Goal: Task Accomplishment & Management: Use online tool/utility

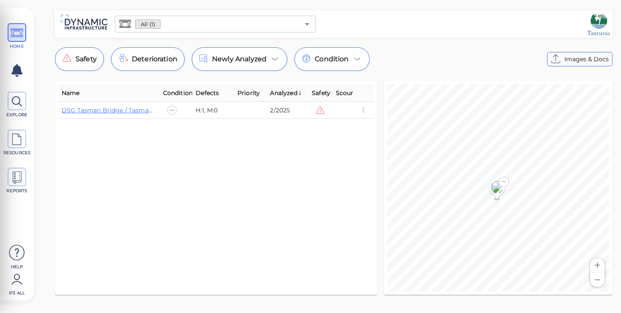
click at [599, 275] on button "Zoom out" at bounding box center [597, 279] width 14 height 14
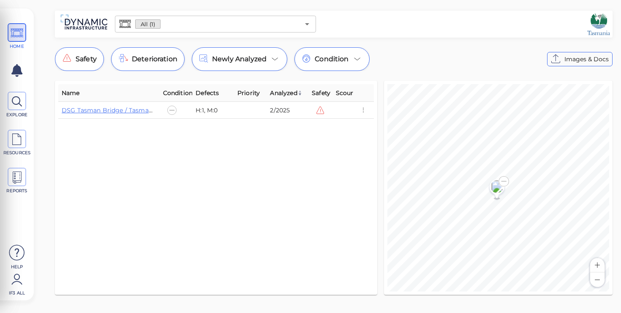
click at [599, 275] on button "Zoom out" at bounding box center [597, 279] width 14 height 14
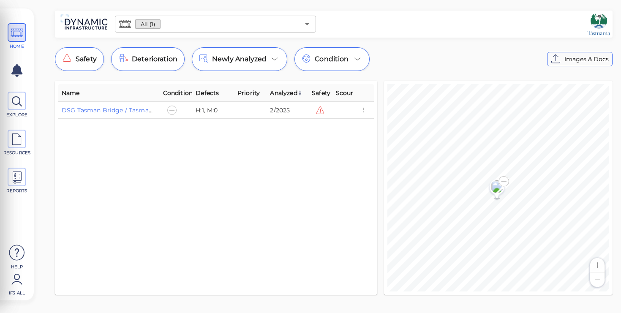
click at [599, 275] on button "Zoom out" at bounding box center [597, 279] width 14 height 14
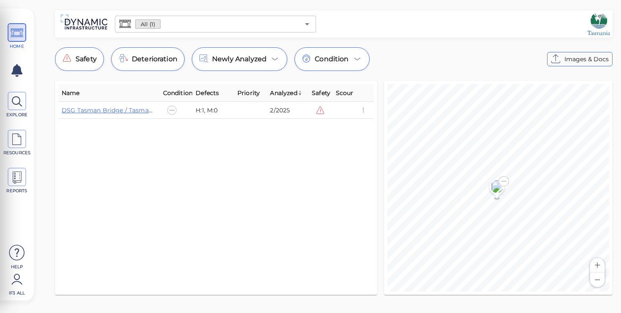
click at [599, 275] on button "Zoom out" at bounding box center [597, 279] width 14 height 14
click at [599, 274] on button "Zoom out" at bounding box center [597, 279] width 14 height 14
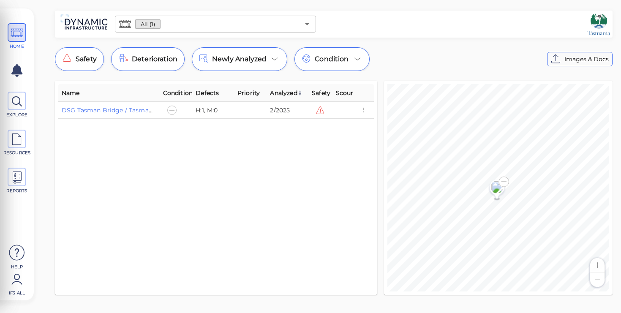
click at [599, 274] on button "Zoom out" at bounding box center [597, 279] width 14 height 14
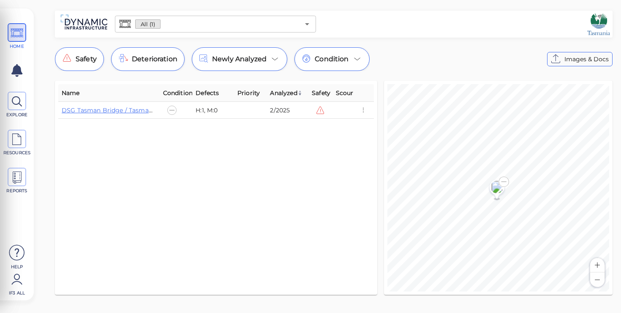
click at [599, 266] on button "Zoom in" at bounding box center [597, 265] width 14 height 14
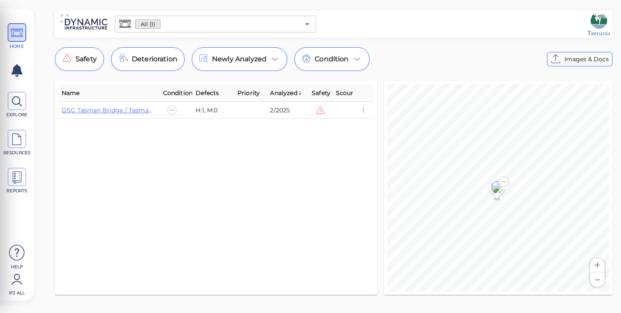
click at [599, 266] on button "Zoom in" at bounding box center [597, 265] width 14 height 14
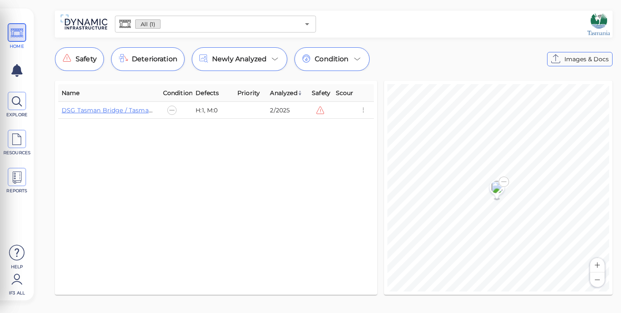
click at [599, 266] on button "Zoom in" at bounding box center [597, 265] width 14 height 14
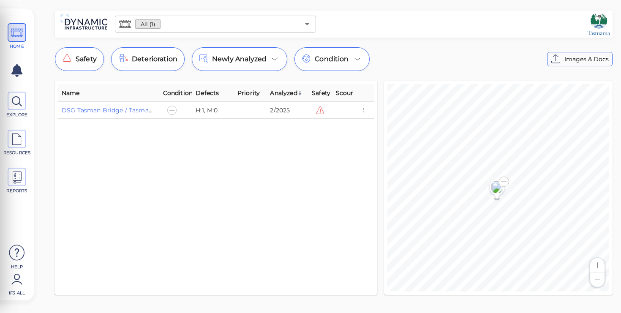
click at [599, 266] on button "Zoom in" at bounding box center [597, 265] width 14 height 14
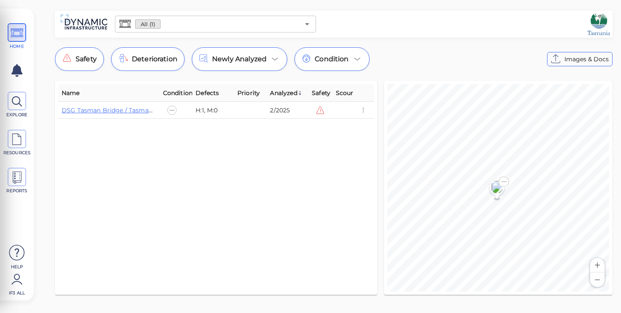
click at [599, 266] on button "Zoom in" at bounding box center [597, 265] width 14 height 14
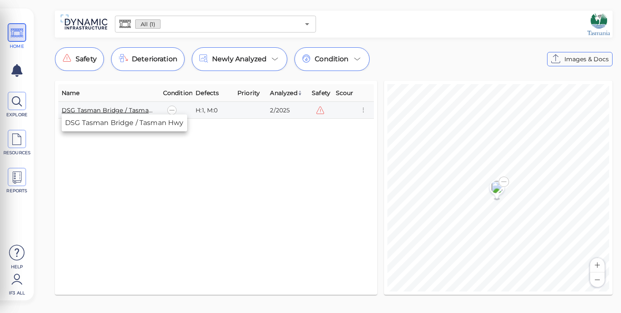
click at [110, 109] on link "DSG Tasman Bridge / Tasman Hwy" at bounding box center [115, 110] width 106 height 8
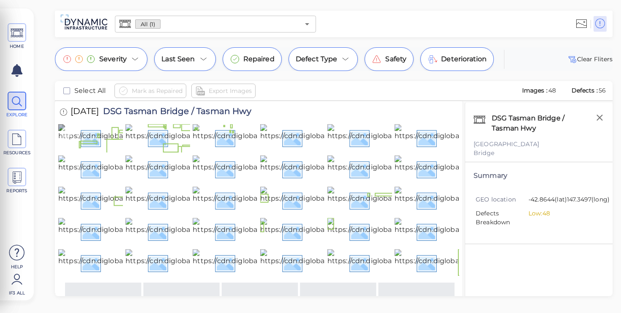
click at [108, 151] on img at bounding box center [150, 137] width 184 height 27
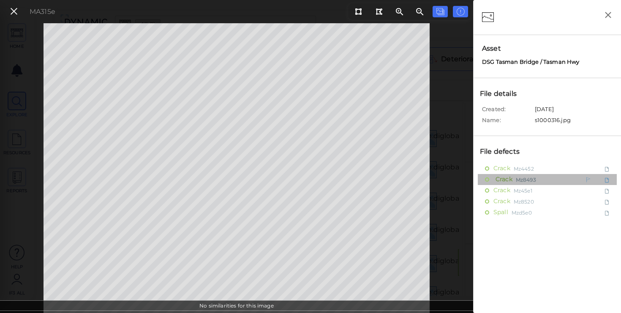
click at [503, 181] on span "Crack" at bounding box center [502, 179] width 19 height 11
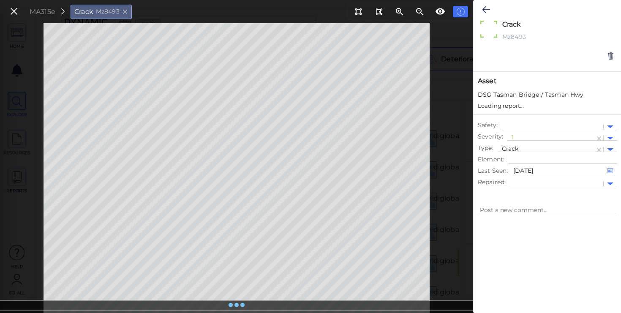
type textarea "x"
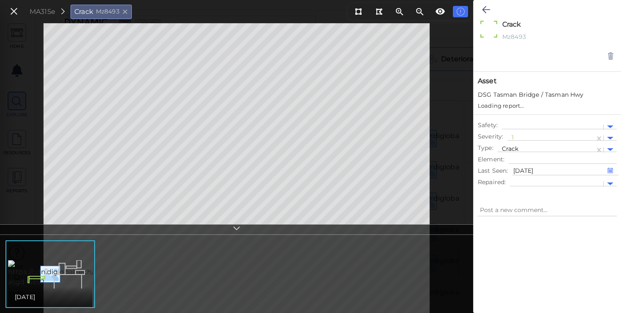
type textarea "x"
click at [73, 265] on img at bounding box center [100, 273] width 184 height 27
type textarea "x"
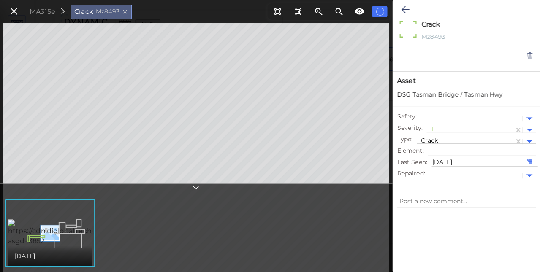
type textarea "x"
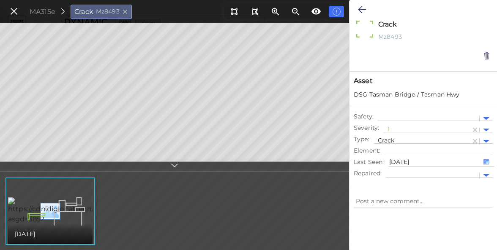
type textarea "x"
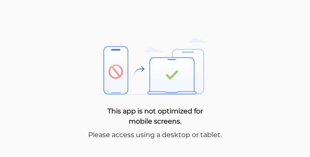
type textarea "x"
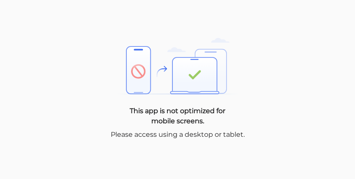
type textarea "x"
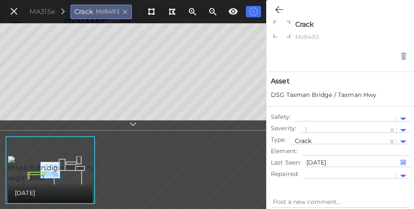
type textarea "x"
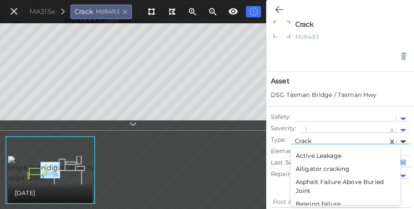
click at [402, 141] on div at bounding box center [403, 141] width 6 height 3
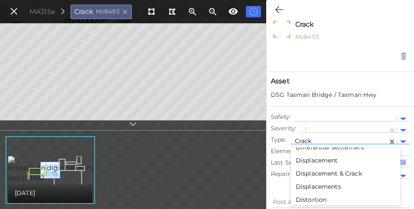
scroll to position [501, 0]
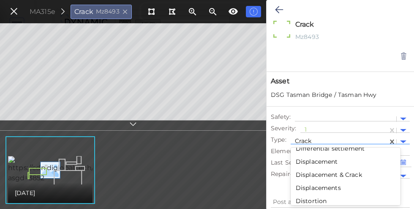
click at [334, 171] on div "Displacement & Crack" at bounding box center [346, 174] width 110 height 13
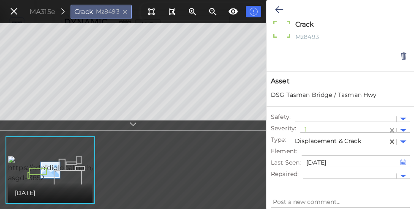
type textarea "x"
type textarea "Displacement & Crack"
type textarea "x"
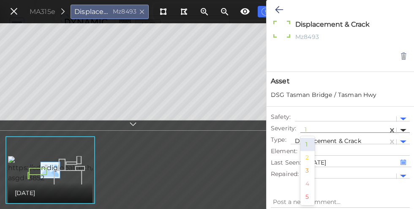
click at [403, 130] on div at bounding box center [403, 130] width 6 height 3
click at [307, 196] on div "5" at bounding box center [307, 196] width 14 height 13
type textarea "x"
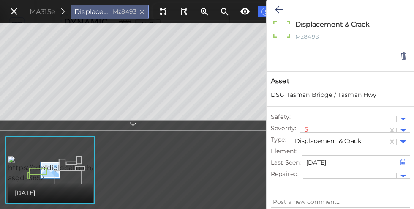
type textarea "x"
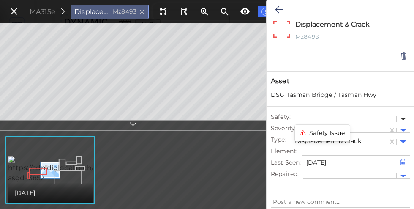
click at [403, 118] on div at bounding box center [403, 118] width 6 height 3
click at [322, 133] on div "Safety Issue" at bounding box center [322, 132] width 55 height 13
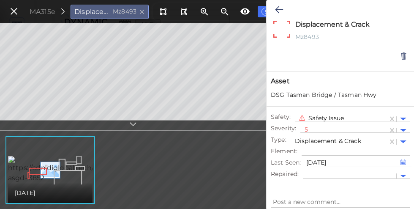
type textarea "x"
click at [13, 14] on icon at bounding box center [13, 11] width 9 height 11
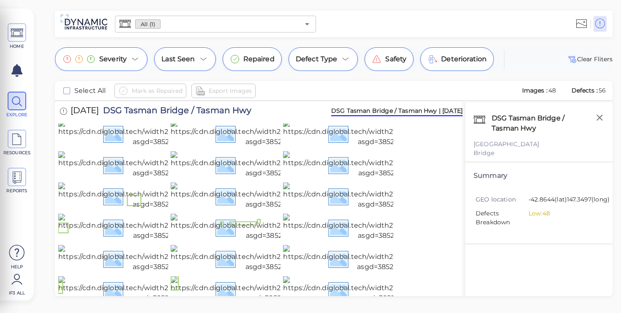
scroll to position [63, 0]
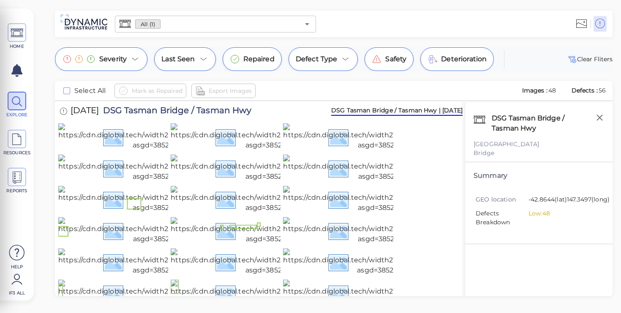
click at [117, 119] on img at bounding box center [151, 105] width 186 height 27
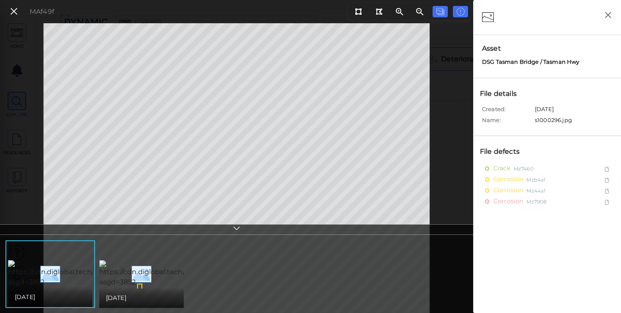
click at [237, 228] on icon at bounding box center [236, 230] width 8 height 10
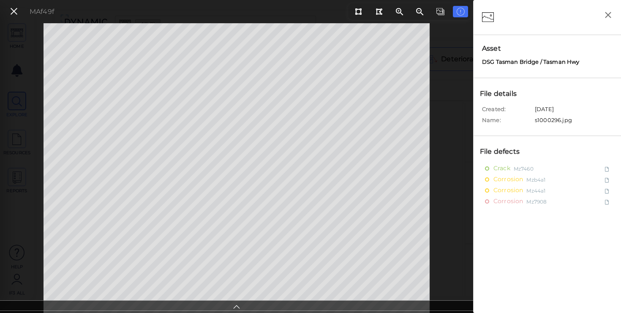
click at [238, 306] on icon at bounding box center [236, 306] width 8 height 10
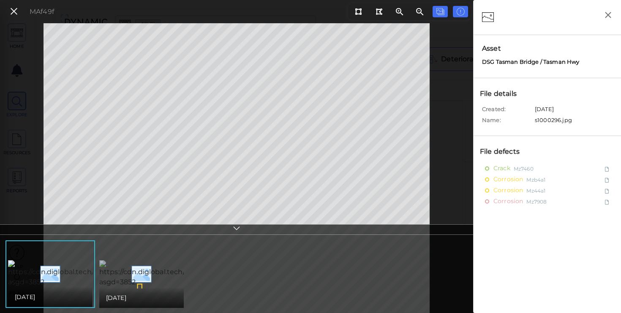
click at [118, 280] on img at bounding box center [192, 273] width 186 height 27
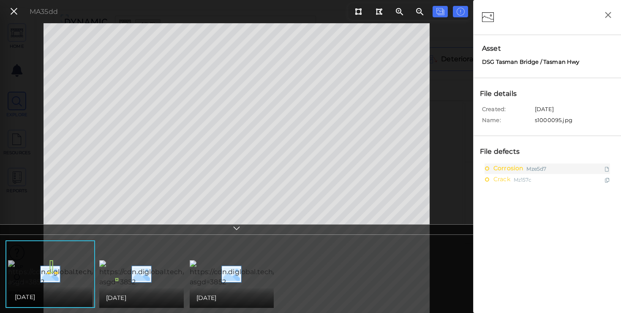
click at [71, 275] on img at bounding box center [100, 273] width 185 height 27
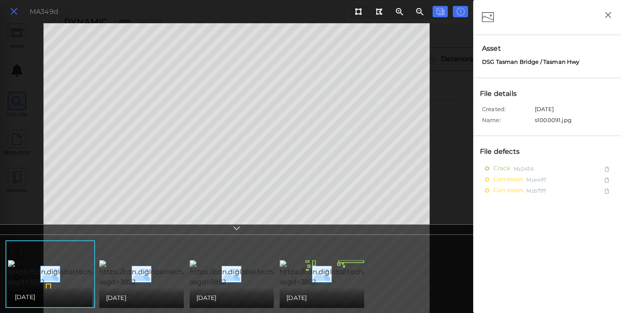
click at [10, 14] on icon at bounding box center [13, 11] width 9 height 11
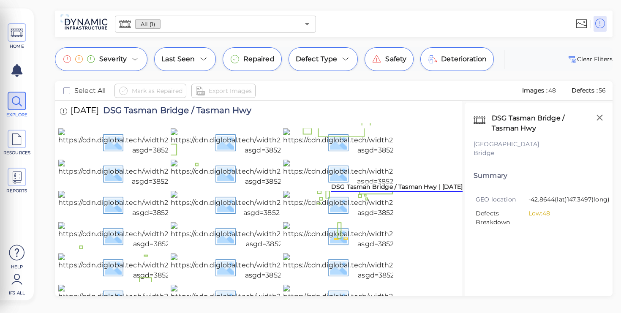
scroll to position [370, 0]
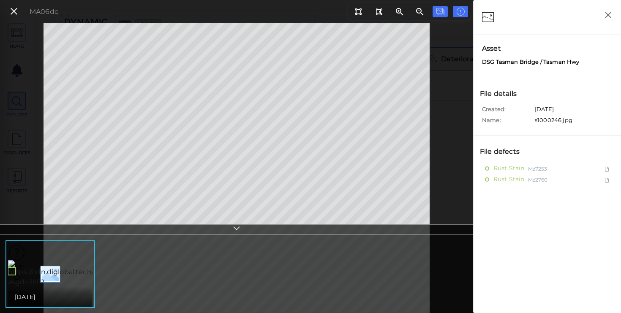
click at [236, 229] on icon at bounding box center [236, 230] width 8 height 10
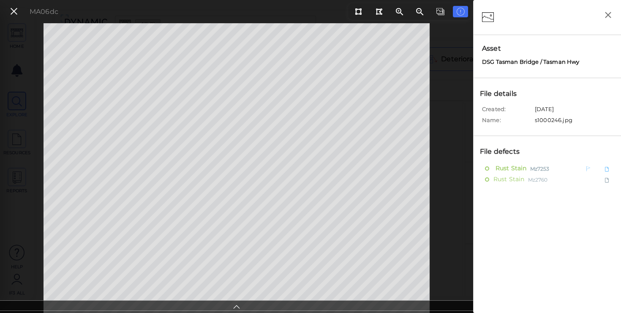
click at [505, 167] on span "Rust Stain" at bounding box center [509, 168] width 33 height 11
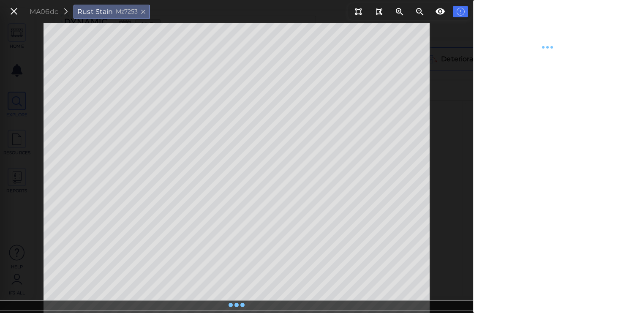
type textarea "x"
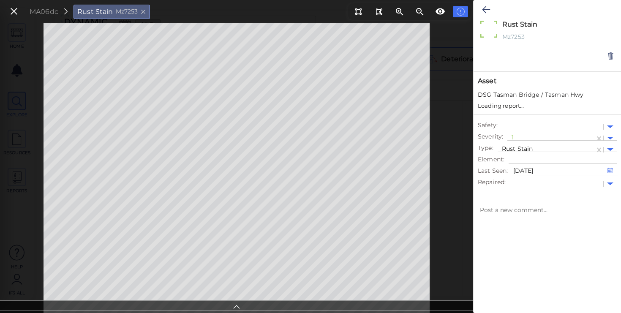
type textarea "x"
click at [612, 142] on div at bounding box center [610, 141] width 6 height 3
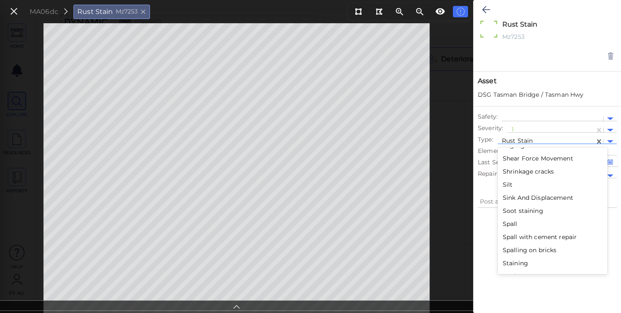
scroll to position [1518, 0]
click at [581, 58] on div "Rust Stain x Mz7253" at bounding box center [546, 30] width 147 height 60
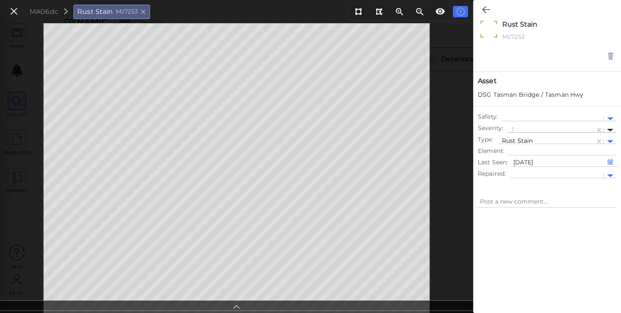
click at [610, 130] on div at bounding box center [610, 130] width 6 height 3
click at [15, 11] on icon at bounding box center [13, 11] width 9 height 11
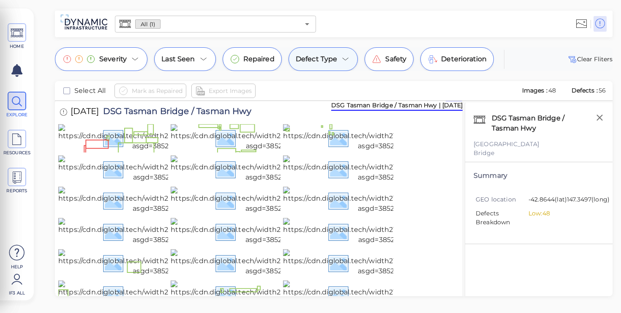
click at [349, 54] on icon at bounding box center [345, 59] width 10 height 10
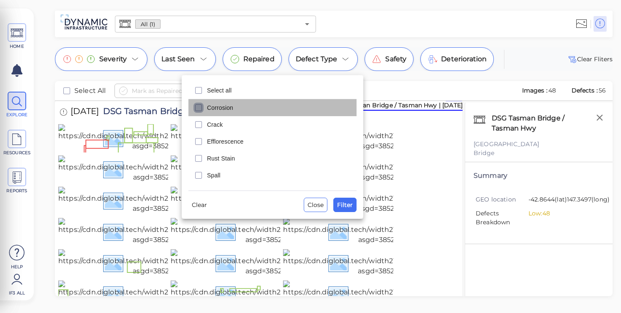
click at [198, 107] on icon "checkbox" at bounding box center [198, 108] width 10 height 10
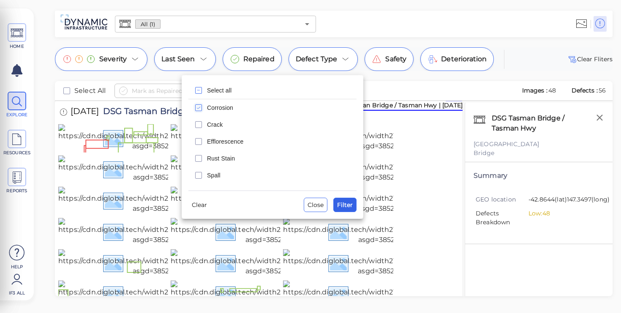
click at [353, 206] on button "Filter" at bounding box center [344, 205] width 23 height 14
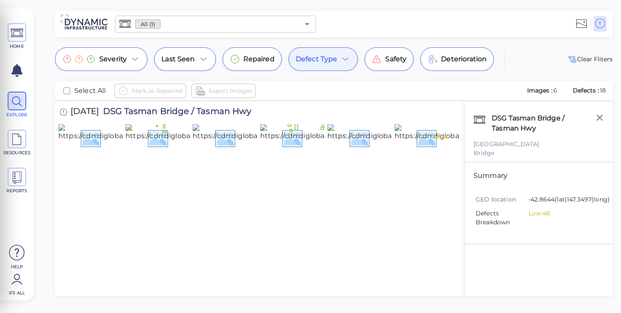
click at [350, 60] on icon at bounding box center [345, 59] width 10 height 10
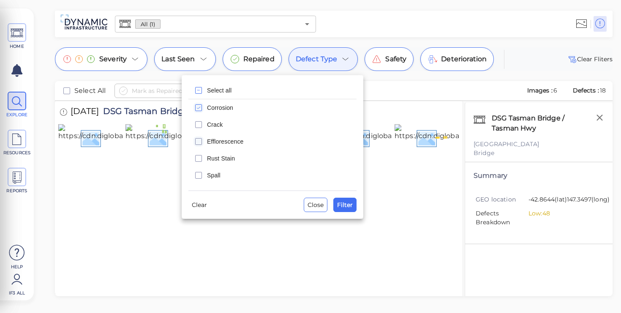
click at [200, 141] on icon "checkbox" at bounding box center [198, 141] width 10 height 10
click at [200, 158] on icon "checkbox" at bounding box center [198, 158] width 10 height 10
click at [201, 109] on icon "checkbox" at bounding box center [198, 108] width 10 height 10
click at [341, 205] on span "Filter" at bounding box center [345, 205] width 16 height 10
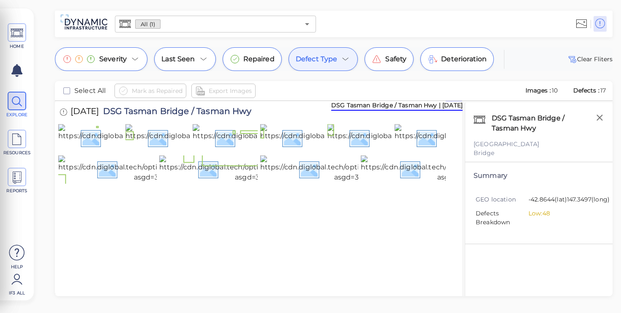
click at [348, 60] on icon at bounding box center [345, 59] width 10 height 10
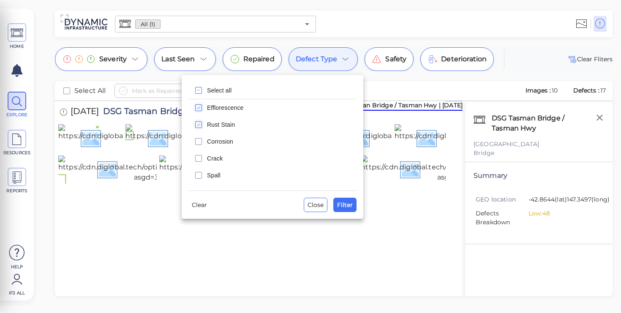
click at [198, 127] on icon "checkbox" at bounding box center [198, 125] width 10 height 10
click at [343, 204] on span "Filter" at bounding box center [345, 205] width 16 height 10
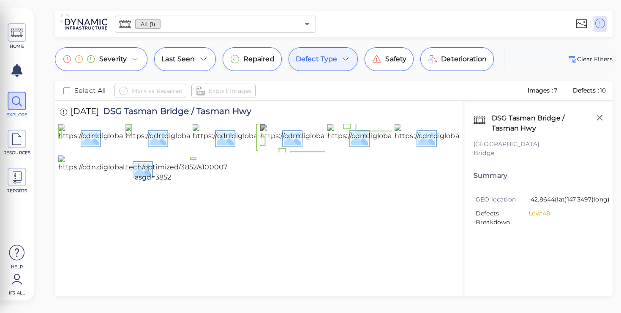
click at [303, 151] on img at bounding box center [352, 137] width 184 height 27
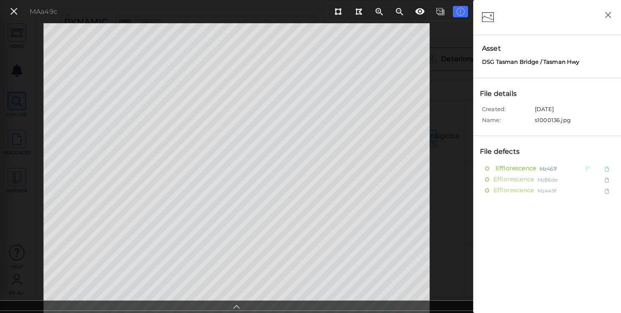
click at [605, 169] on icon at bounding box center [607, 168] width 4 height 5
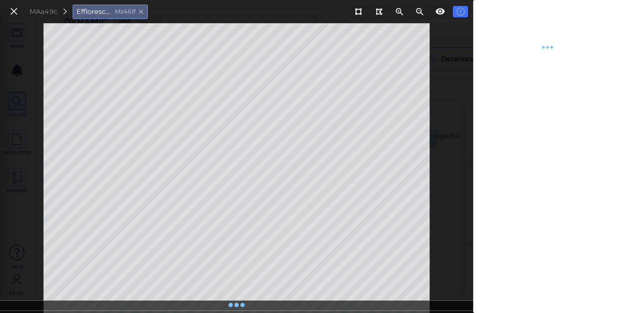
type textarea "x"
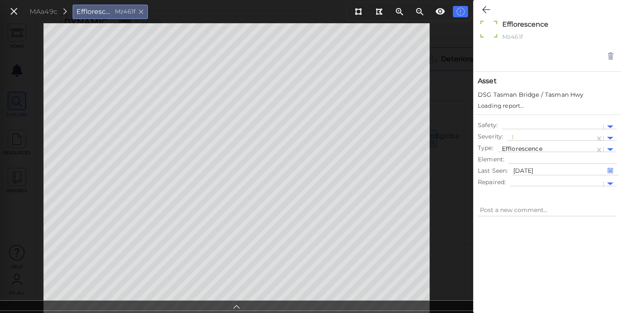
type textarea "x"
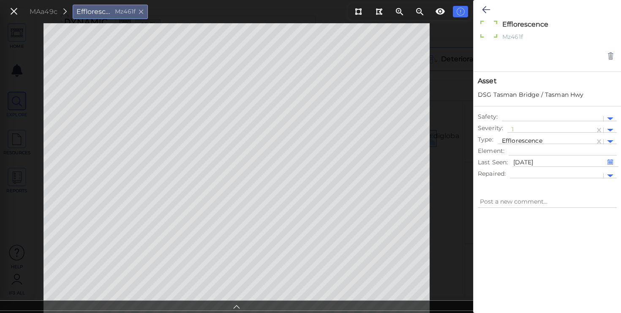
click at [237, 307] on icon at bounding box center [236, 306] width 8 height 10
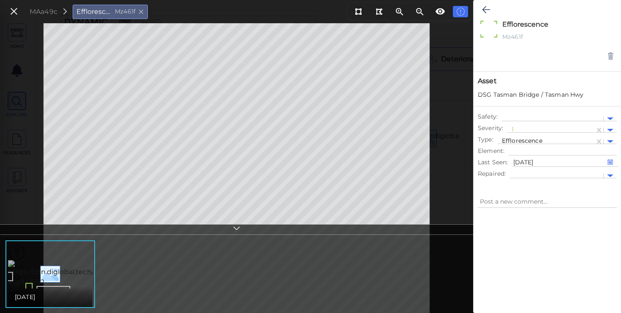
click at [70, 277] on img at bounding box center [100, 273] width 184 height 27
type textarea "x"
click at [487, 9] on icon at bounding box center [486, 10] width 8 height 10
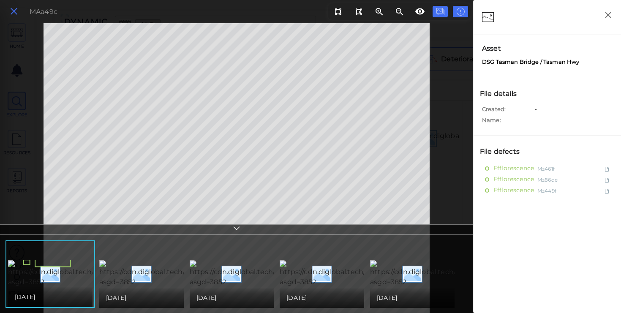
click at [10, 9] on icon at bounding box center [13, 11] width 9 height 11
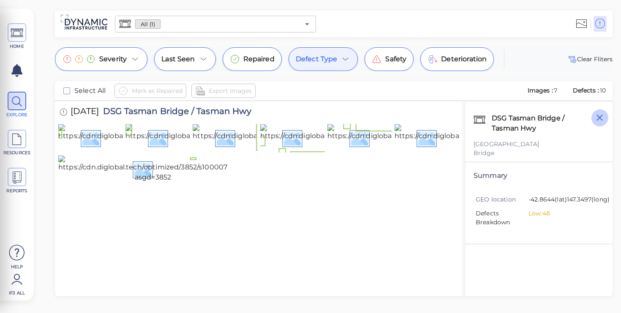
click at [602, 118] on icon "button" at bounding box center [599, 117] width 11 height 11
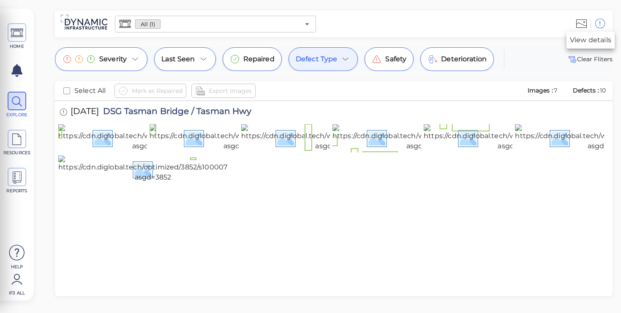
click at [599, 24] on icon at bounding box center [600, 23] width 11 height 13
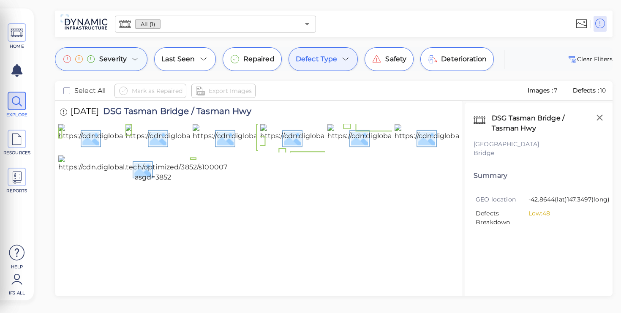
click at [132, 58] on icon at bounding box center [135, 59] width 10 height 10
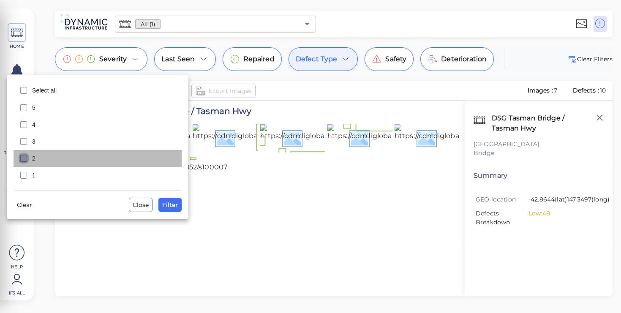
click at [23, 160] on icon "checkbox" at bounding box center [24, 158] width 10 height 10
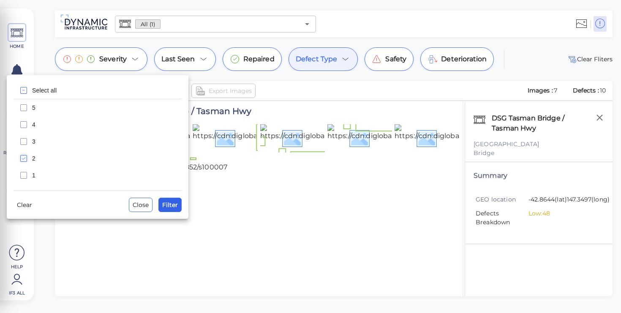
click at [177, 202] on span "Filter" at bounding box center [170, 205] width 16 height 10
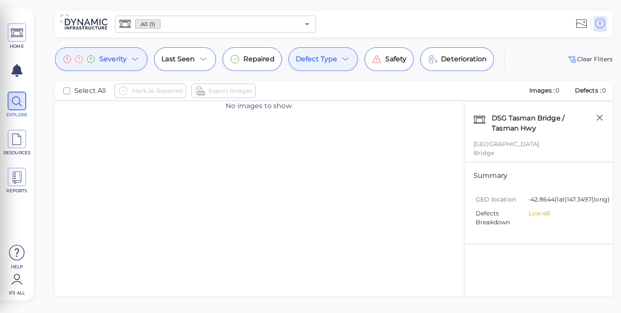
click at [142, 58] on div "Severity" at bounding box center [101, 59] width 93 height 24
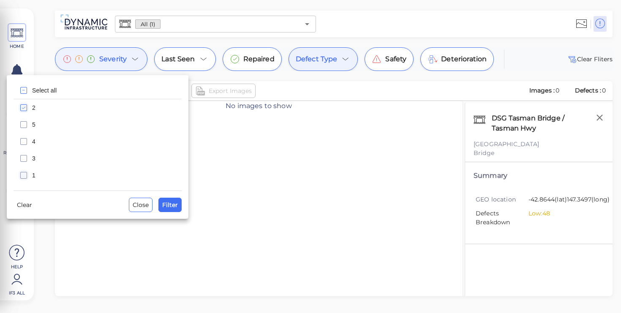
click at [27, 174] on icon "checkbox" at bounding box center [24, 175] width 10 height 10
click at [27, 106] on rect "checkbox" at bounding box center [24, 108] width 6 height 6
click at [171, 206] on span "Filter" at bounding box center [170, 205] width 16 height 10
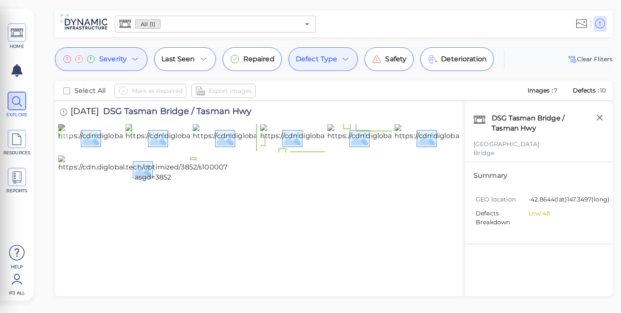
scroll to position [2, 0]
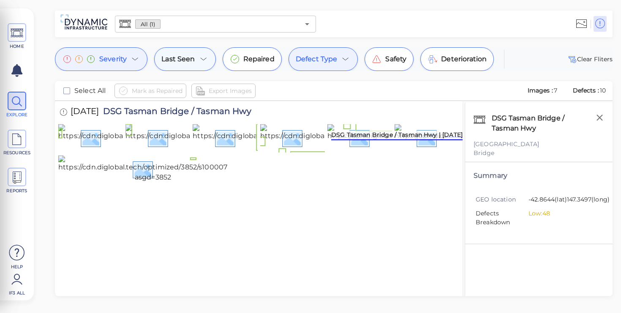
click at [208, 59] on icon at bounding box center [204, 59] width 10 height 10
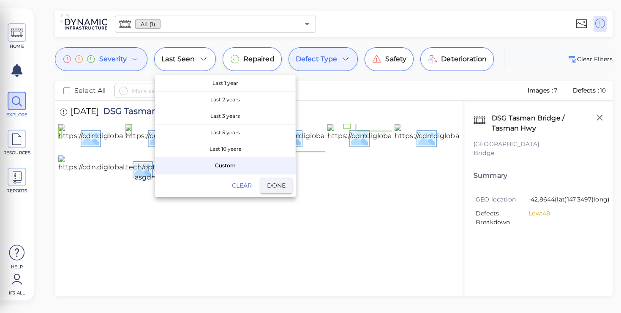
click at [266, 56] on div at bounding box center [310, 156] width 621 height 313
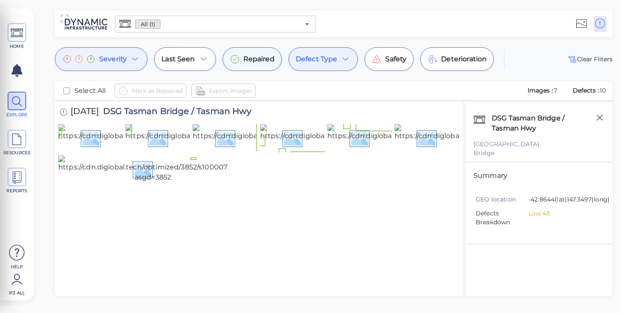
click at [256, 61] on span "Repaired" at bounding box center [258, 59] width 31 height 10
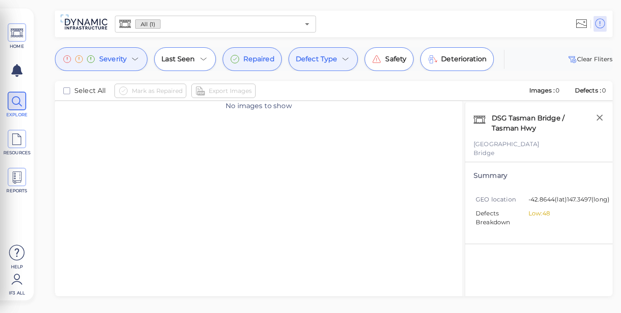
click at [348, 59] on icon at bounding box center [345, 59] width 10 height 10
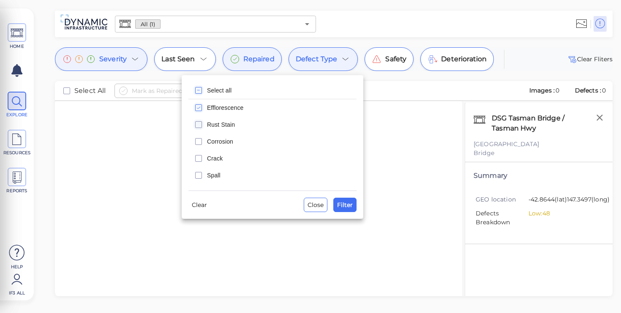
click at [199, 92] on icon "checkbox" at bounding box center [198, 90] width 10 height 10
click at [402, 64] on div at bounding box center [310, 156] width 621 height 313
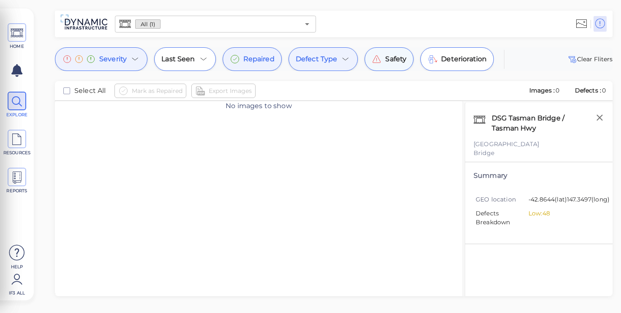
click at [398, 61] on span "Safety" at bounding box center [395, 59] width 21 height 10
click at [473, 60] on span "Deterioration" at bounding box center [464, 59] width 46 height 10
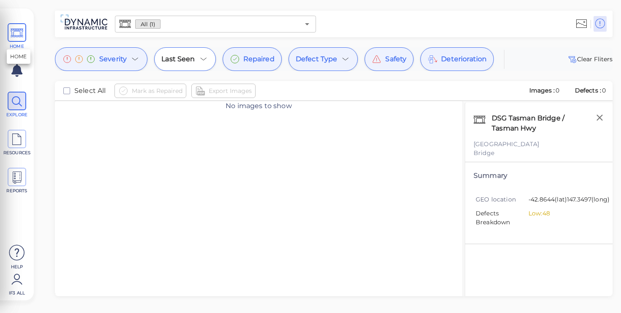
click at [11, 38] on icon at bounding box center [17, 33] width 13 height 19
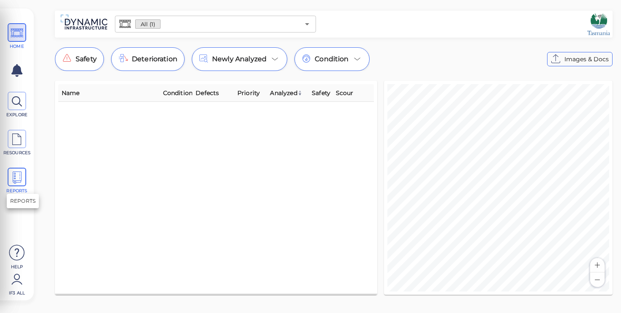
click at [17, 175] on icon at bounding box center [17, 177] width 13 height 19
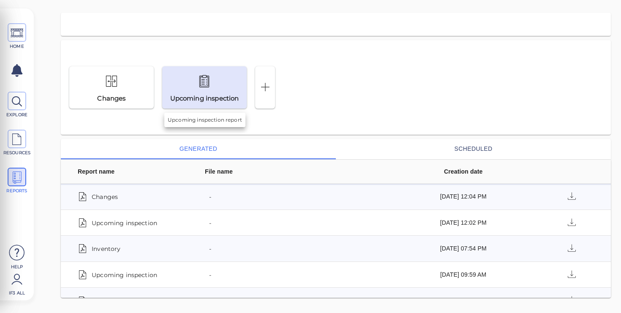
click at [180, 90] on div at bounding box center [204, 82] width 82 height 20
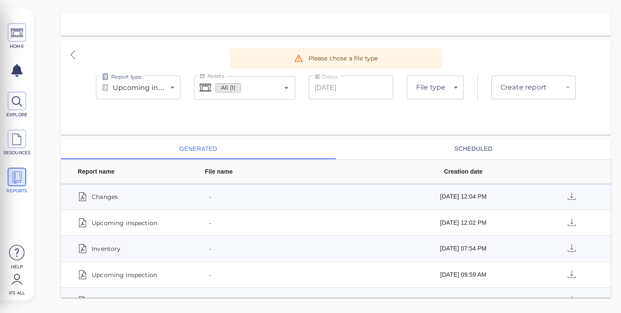
click at [426, 0] on body "This app is not optimized for mobile screens. Please access using a desktop or …" at bounding box center [310, 0] width 621 height 0
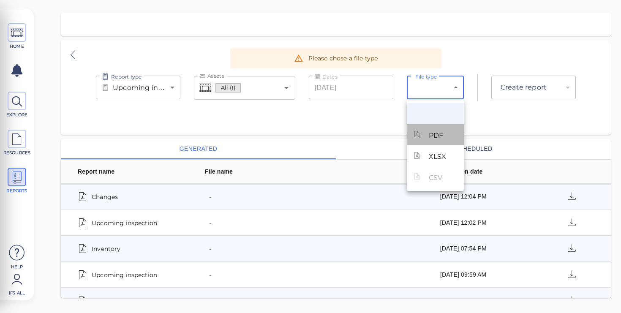
click at [430, 142] on li "PDF" at bounding box center [435, 134] width 57 height 21
type input "pdf"
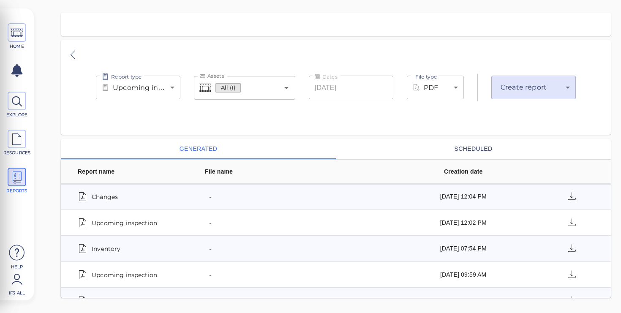
click at [553, 0] on body "This app is not optimized for mobile screens. Please access using a desktop or …" at bounding box center [310, 0] width 621 height 0
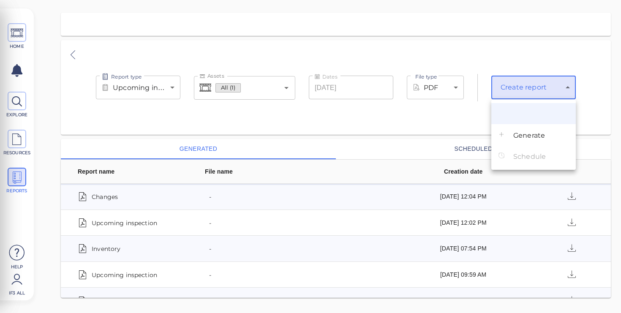
click at [534, 134] on span "Generate" at bounding box center [529, 136] width 32 height 10
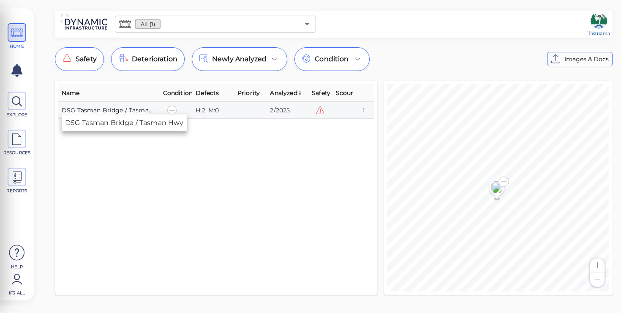
click at [123, 107] on link "DSG Tasman Bridge / Tasman Hwy" at bounding box center [115, 110] width 106 height 8
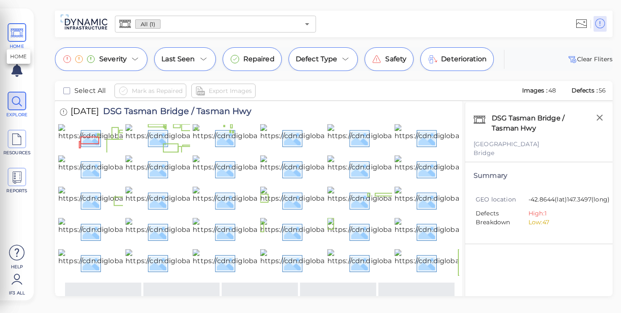
click at [17, 27] on icon at bounding box center [17, 33] width 13 height 19
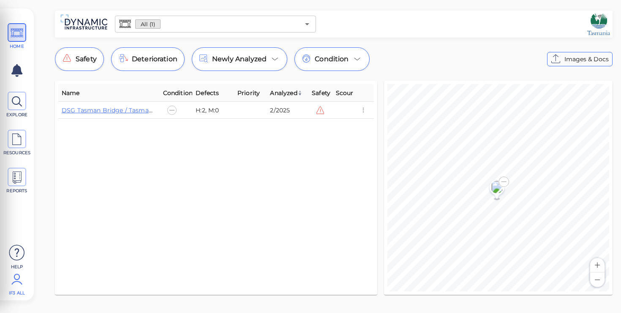
click at [16, 283] on icon at bounding box center [16, 279] width 17 height 25
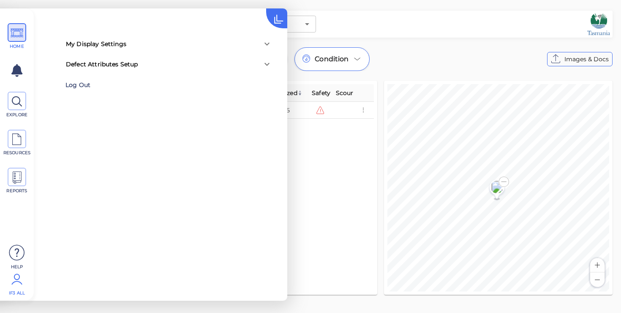
click at [80, 89] on div "Log Out" at bounding box center [120, 85] width 110 height 13
